Goal: Task Accomplishment & Management: Complete application form

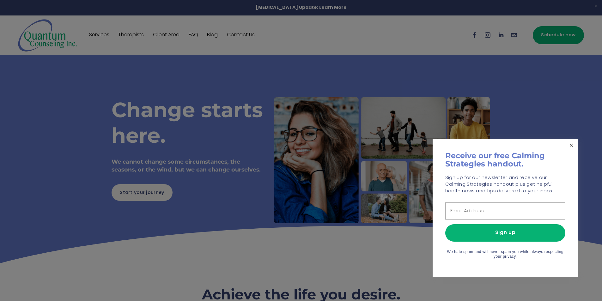
click at [572, 145] on link "Close" at bounding box center [571, 145] width 11 height 11
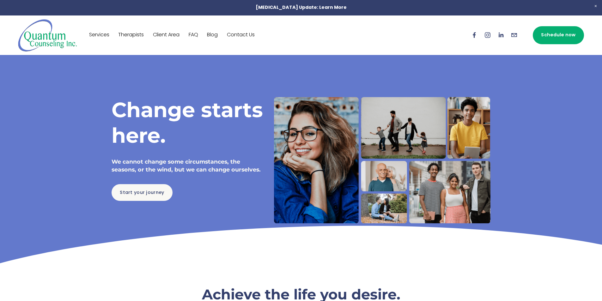
click at [246, 34] on link "Contact Us" at bounding box center [241, 35] width 28 height 10
click at [328, 64] on div "Change starts here. We cannot change some circumstances, the seasons, or the wi…" at bounding box center [300, 160] width 415 height 211
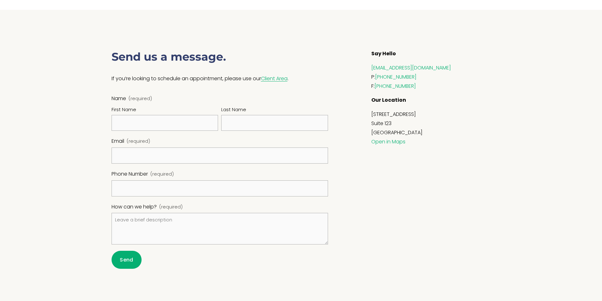
scroll to position [295, 0]
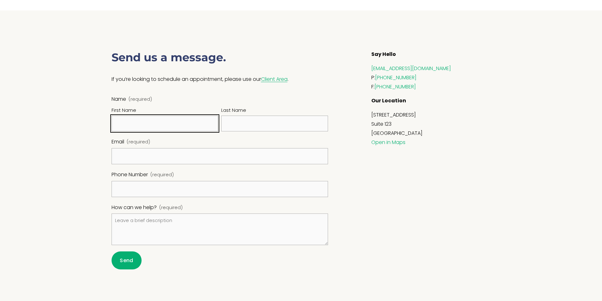
click at [122, 126] on input "First Name" at bounding box center [165, 124] width 107 height 16
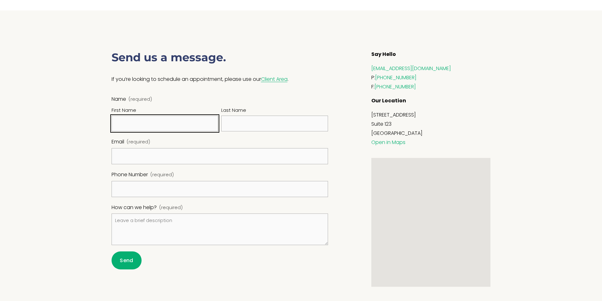
type input "Jordan"
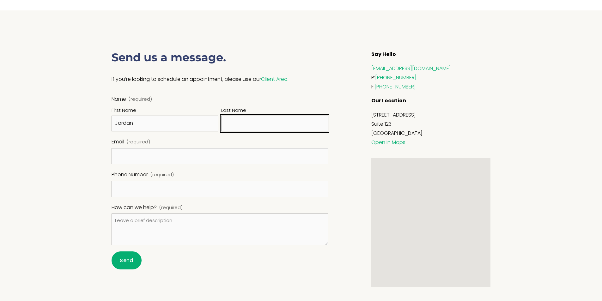
type input "Smith"
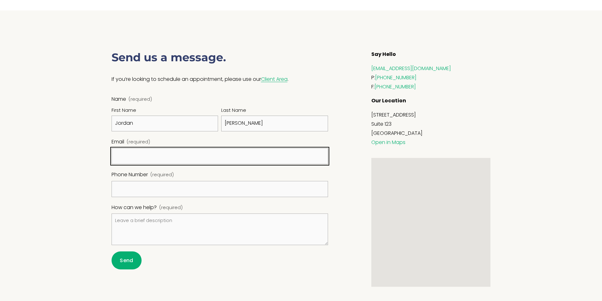
type input "jordanmedsolercm@gmail.com"
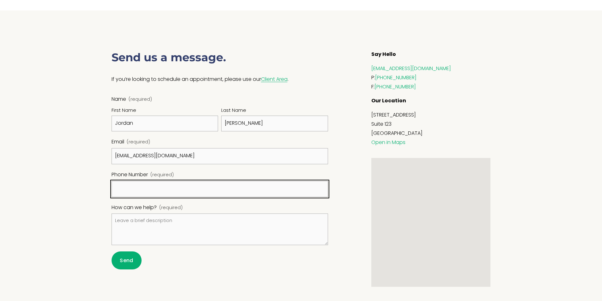
type input "(602) 760-5312"
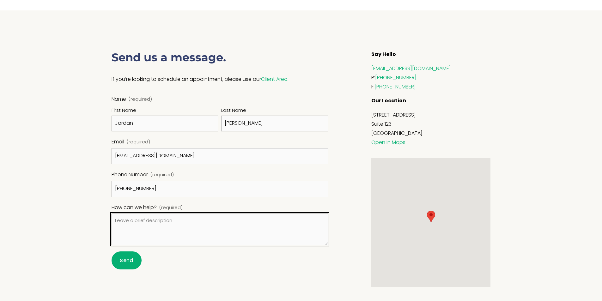
click at [136, 233] on textarea "How can we help? (required)" at bounding box center [220, 230] width 217 height 32
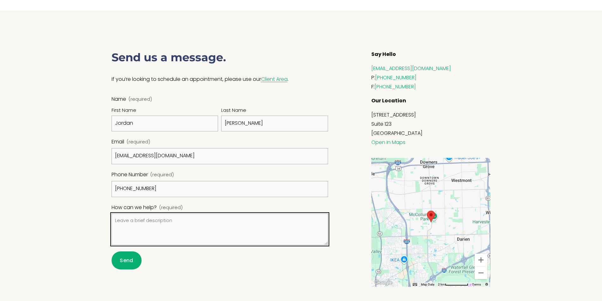
paste textarea "Hi, Are you looking for expert assistance with insurance credentialing or LLC r…"
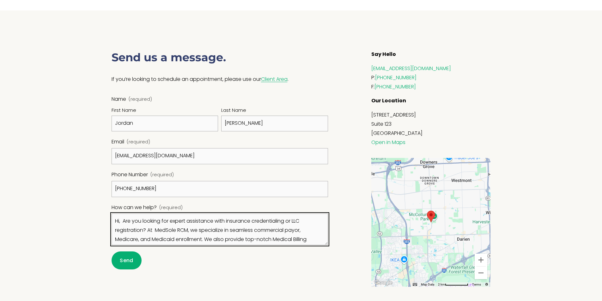
scroll to position [45, 0]
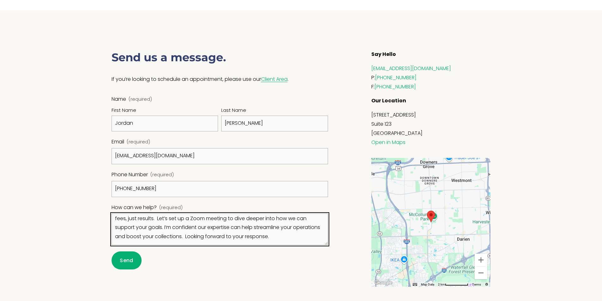
type textarea "Hi, Are you looking for expert assistance with insurance credentialing or LLC r…"
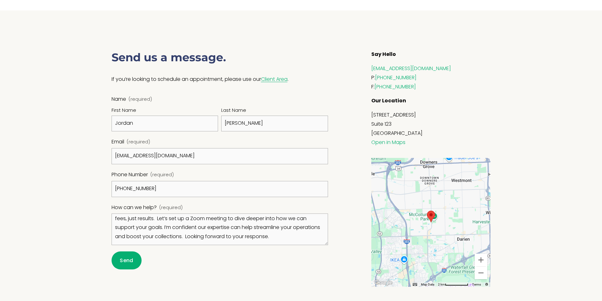
click at [126, 260] on span "Send" at bounding box center [126, 260] width 13 height 7
